Goal: Information Seeking & Learning: Check status

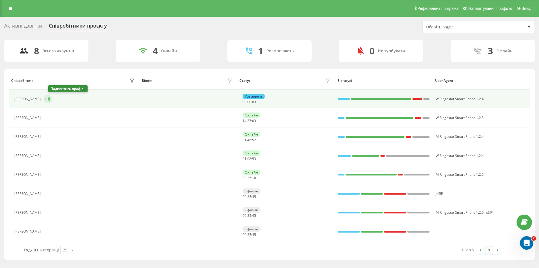
click at [50, 99] on icon at bounding box center [47, 99] width 4 height 4
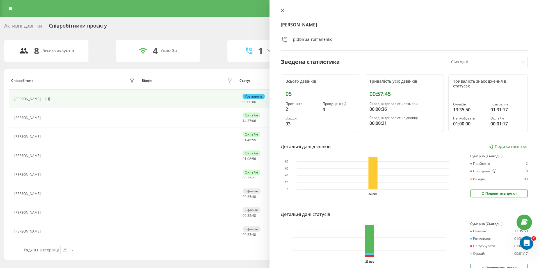
click at [282, 11] on icon at bounding box center [282, 10] width 3 height 3
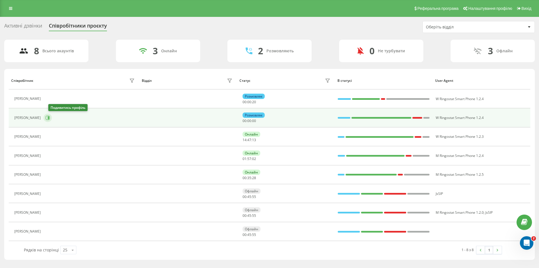
click at [50, 117] on icon at bounding box center [47, 117] width 4 height 4
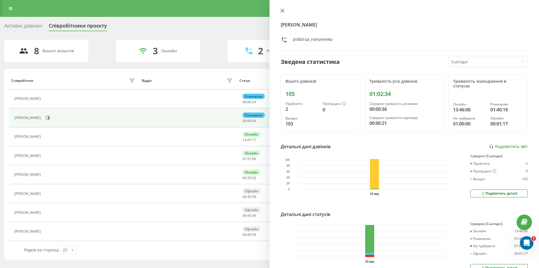
click at [281, 10] on icon at bounding box center [282, 11] width 4 height 4
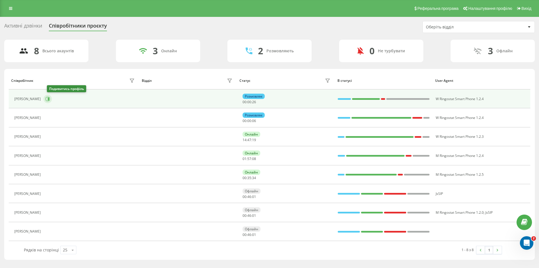
click at [50, 101] on icon at bounding box center [48, 99] width 4 height 4
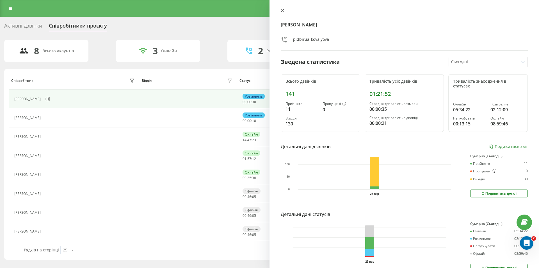
click at [283, 10] on icon at bounding box center [282, 10] width 3 height 3
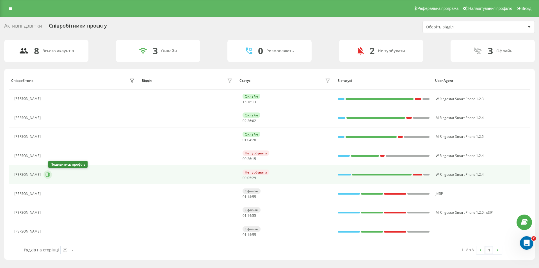
click at [52, 172] on button at bounding box center [48, 174] width 8 height 8
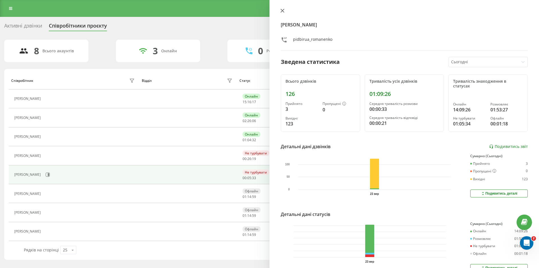
click at [282, 10] on icon at bounding box center [282, 11] width 4 height 4
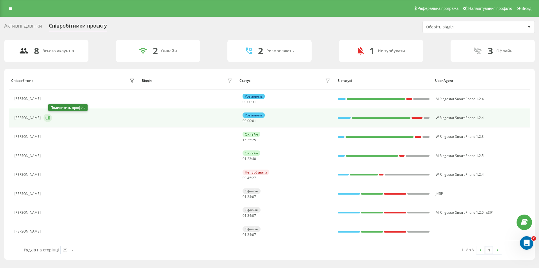
click at [50, 117] on icon at bounding box center [47, 117] width 4 height 4
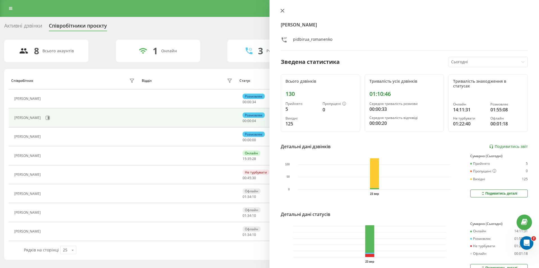
click at [282, 10] on icon at bounding box center [282, 10] width 3 height 3
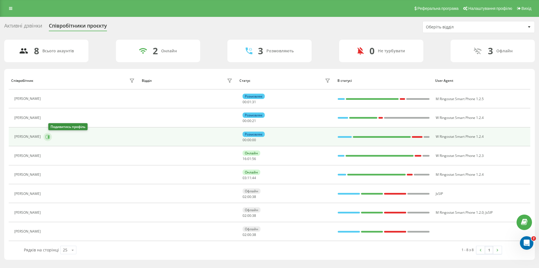
click at [50, 136] on icon at bounding box center [47, 136] width 4 height 4
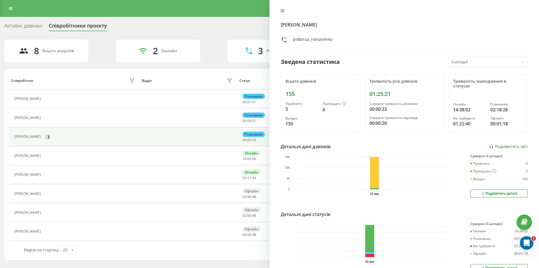
click at [283, 9] on icon at bounding box center [282, 11] width 4 height 4
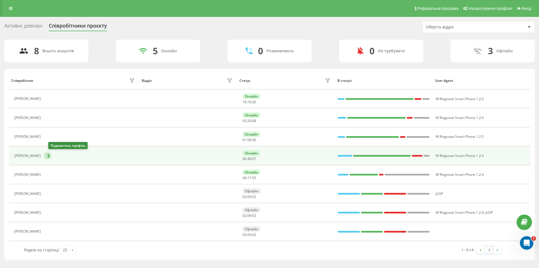
click at [49, 156] on icon at bounding box center [48, 155] width 1 height 3
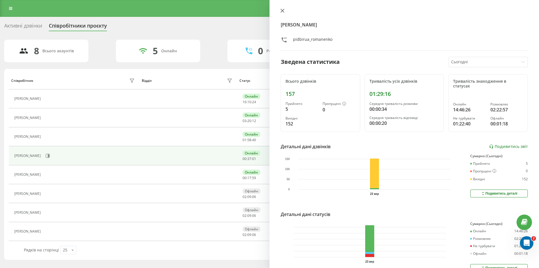
click at [283, 11] on icon at bounding box center [282, 10] width 3 height 3
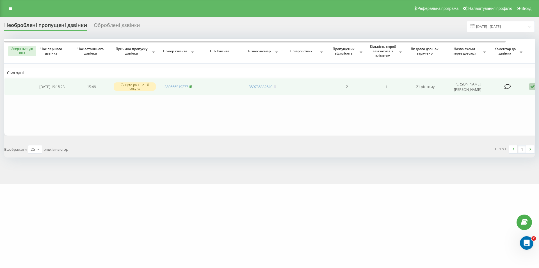
click at [192, 86] on icon at bounding box center [191, 86] width 2 height 3
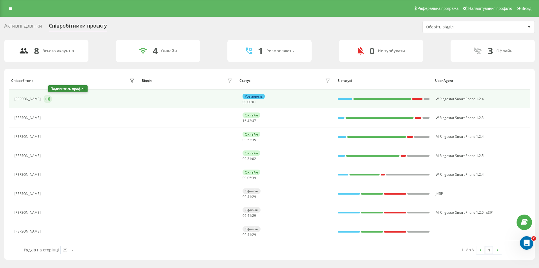
click at [50, 99] on icon at bounding box center [47, 99] width 4 height 4
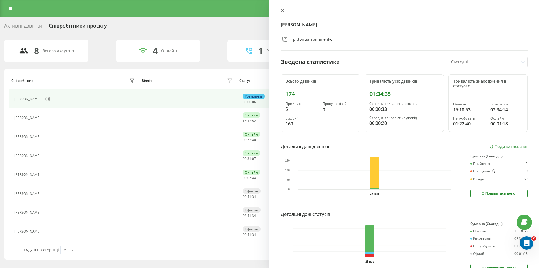
click at [282, 10] on icon at bounding box center [282, 10] width 3 height 3
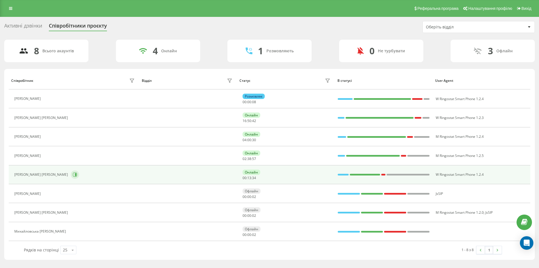
click at [73, 173] on icon at bounding box center [75, 174] width 4 height 4
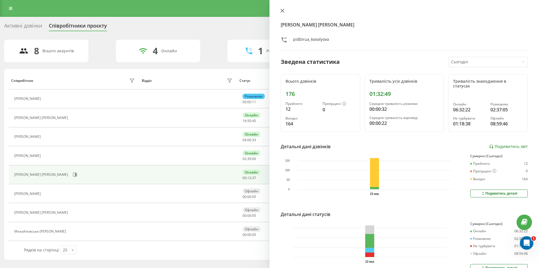
click at [281, 10] on icon at bounding box center [282, 11] width 4 height 4
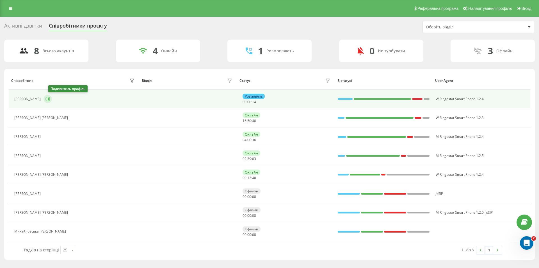
click at [49, 98] on icon at bounding box center [48, 98] width 1 height 3
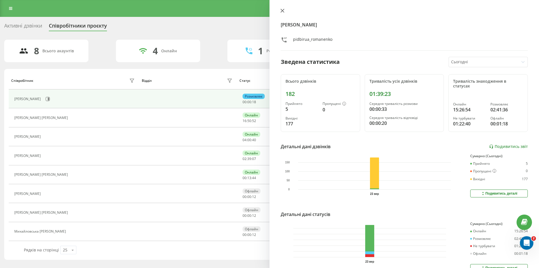
click at [282, 11] on icon at bounding box center [282, 10] width 3 height 3
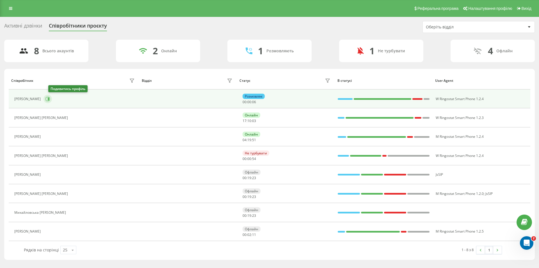
click at [49, 99] on icon at bounding box center [48, 98] width 1 height 3
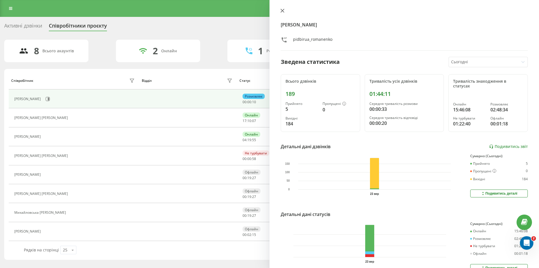
click at [284, 9] on icon at bounding box center [282, 11] width 4 height 4
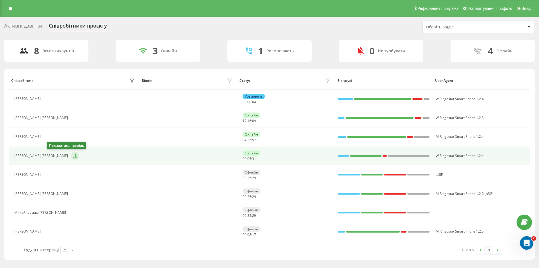
click at [73, 156] on icon at bounding box center [75, 155] width 4 height 4
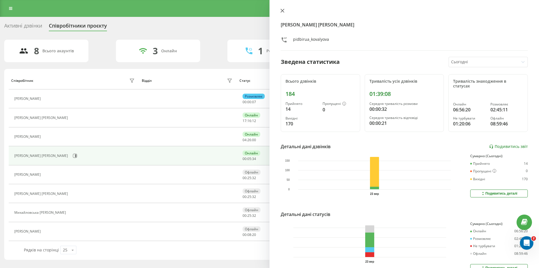
click at [282, 9] on icon at bounding box center [282, 11] width 4 height 4
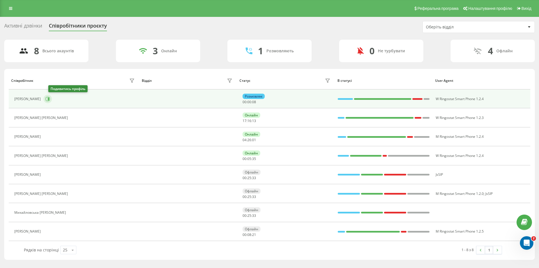
click at [49, 100] on icon at bounding box center [48, 98] width 1 height 3
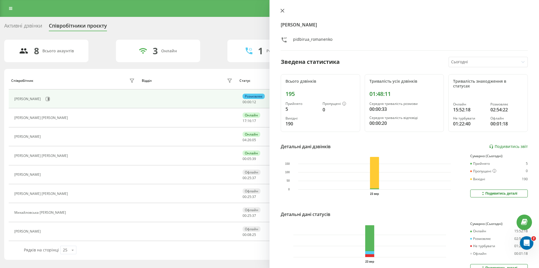
click at [282, 10] on icon at bounding box center [282, 11] width 4 height 4
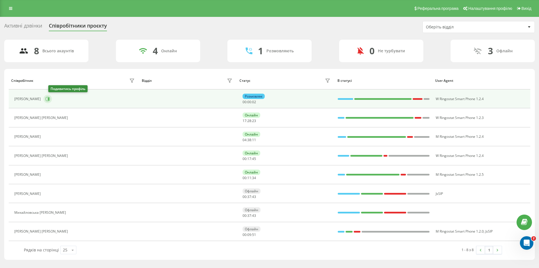
click at [50, 100] on icon at bounding box center [47, 99] width 4 height 4
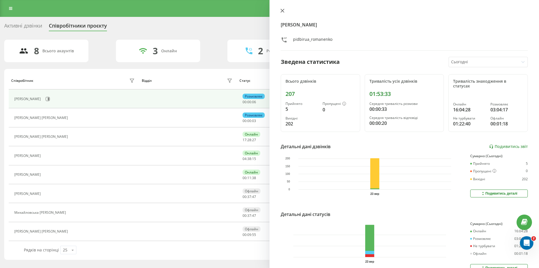
click at [283, 9] on icon at bounding box center [282, 11] width 4 height 4
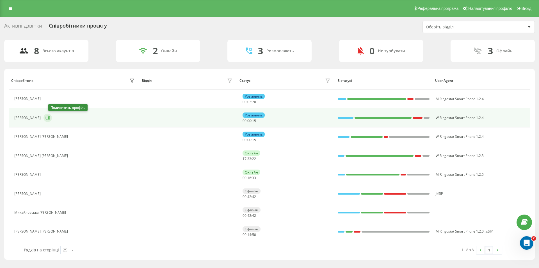
click at [49, 118] on icon at bounding box center [48, 117] width 1 height 3
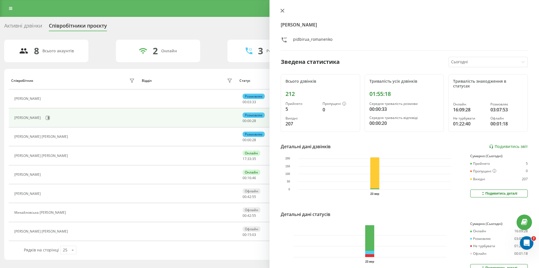
click at [284, 11] on icon at bounding box center [282, 11] width 4 height 4
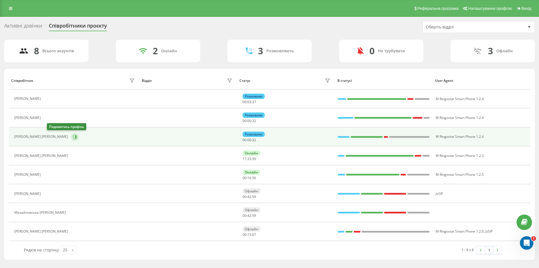
click at [75, 138] on icon at bounding box center [75, 136] width 1 height 3
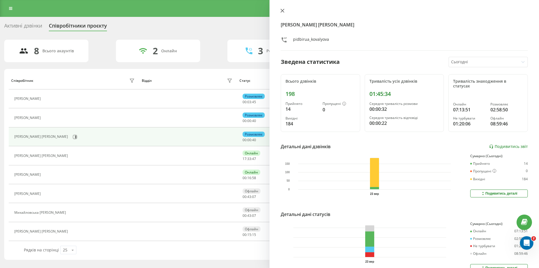
click at [284, 10] on icon at bounding box center [282, 11] width 4 height 4
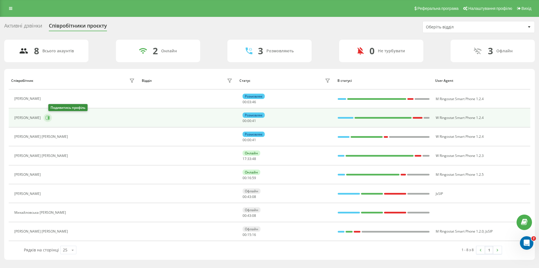
click at [50, 119] on icon at bounding box center [48, 118] width 4 height 4
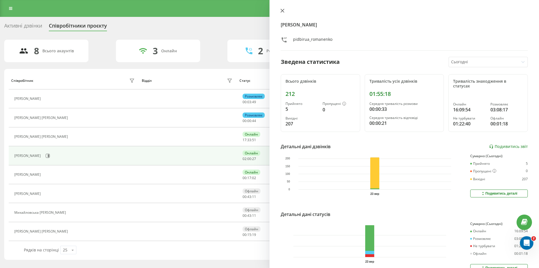
click at [284, 11] on icon at bounding box center [282, 11] width 4 height 4
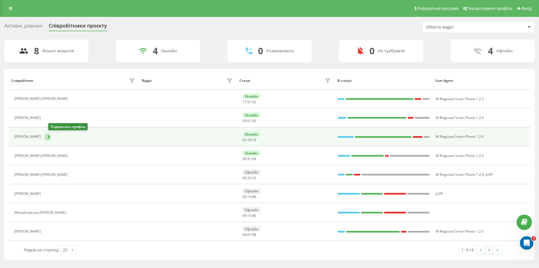
click at [50, 138] on icon at bounding box center [47, 136] width 4 height 4
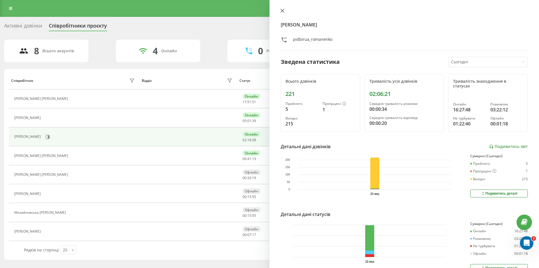
click at [284, 11] on icon at bounding box center [282, 11] width 4 height 4
